Goal: Check status

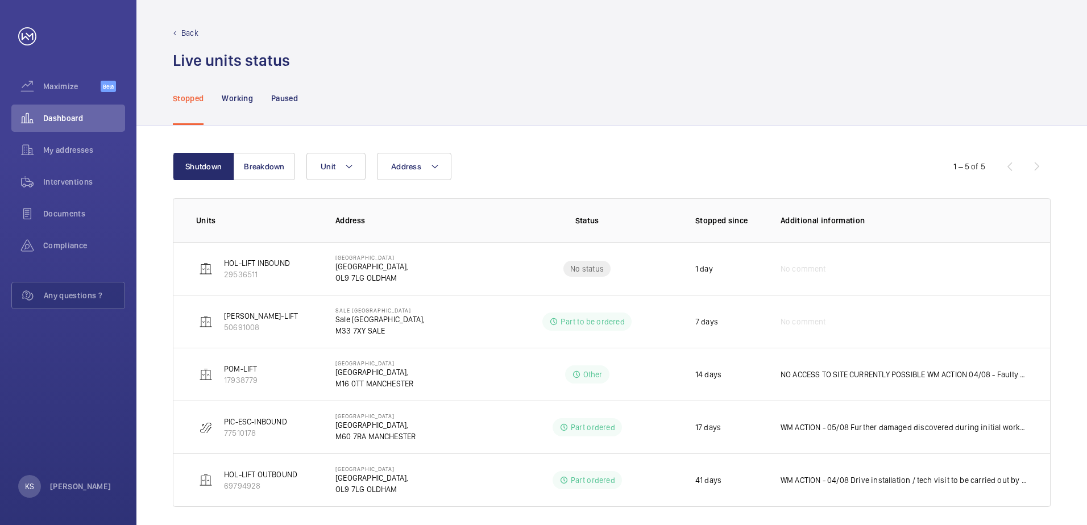
scroll to position [9, 0]
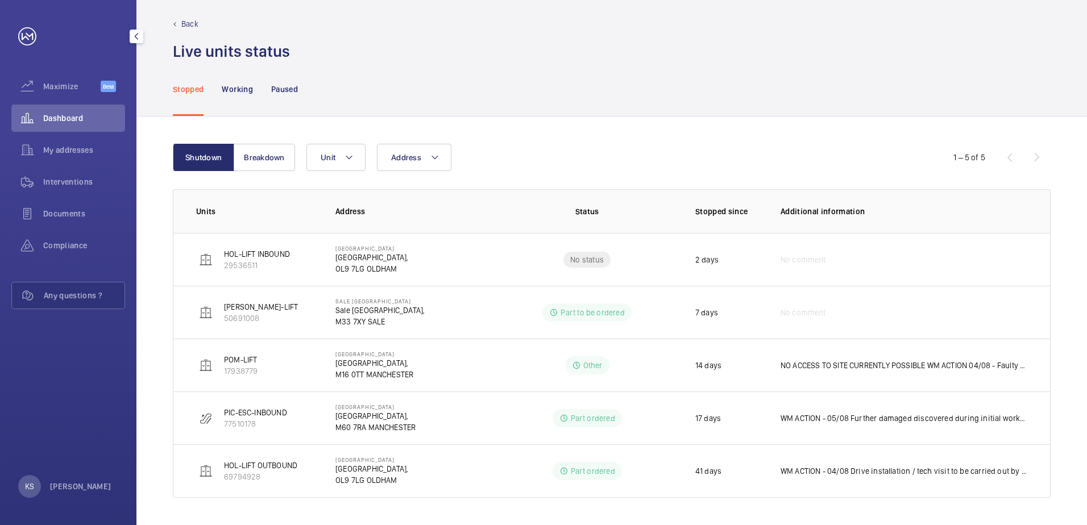
click at [80, 117] on span "Dashboard" at bounding box center [84, 118] width 82 height 11
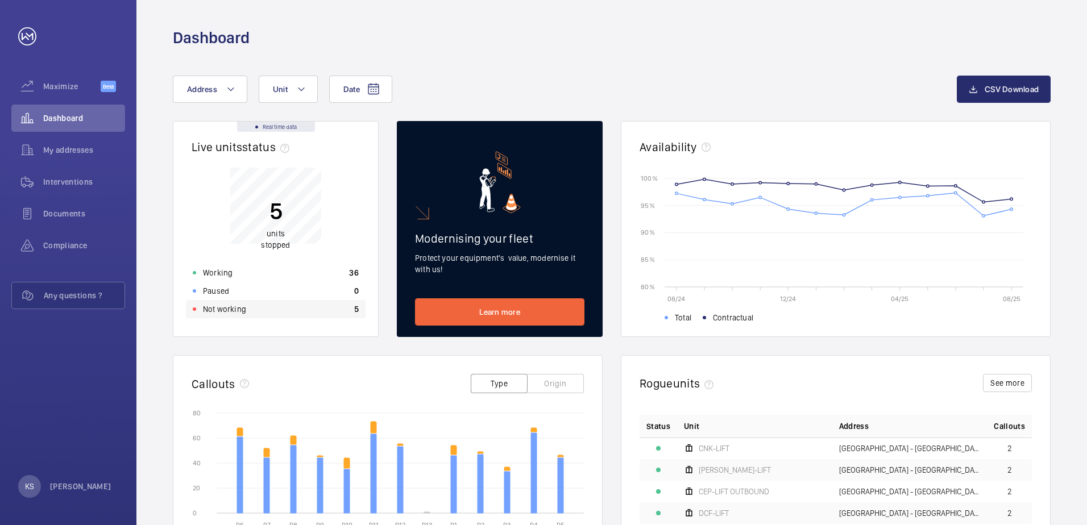
click at [239, 314] on p "Not working" at bounding box center [224, 309] width 43 height 11
